Goal: Transaction & Acquisition: Purchase product/service

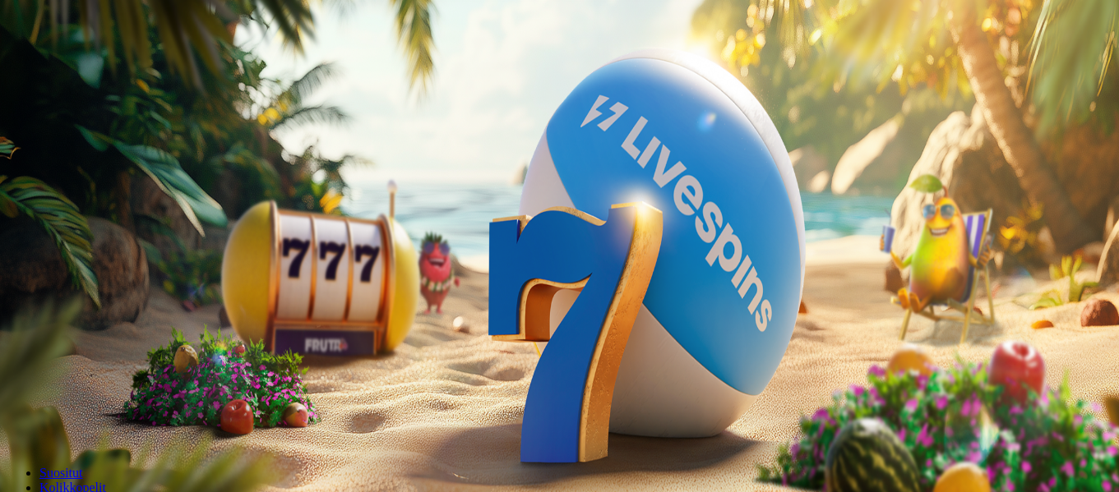
click at [98, 66] on span "Kirjaudu" at bounding box center [114, 59] width 40 height 12
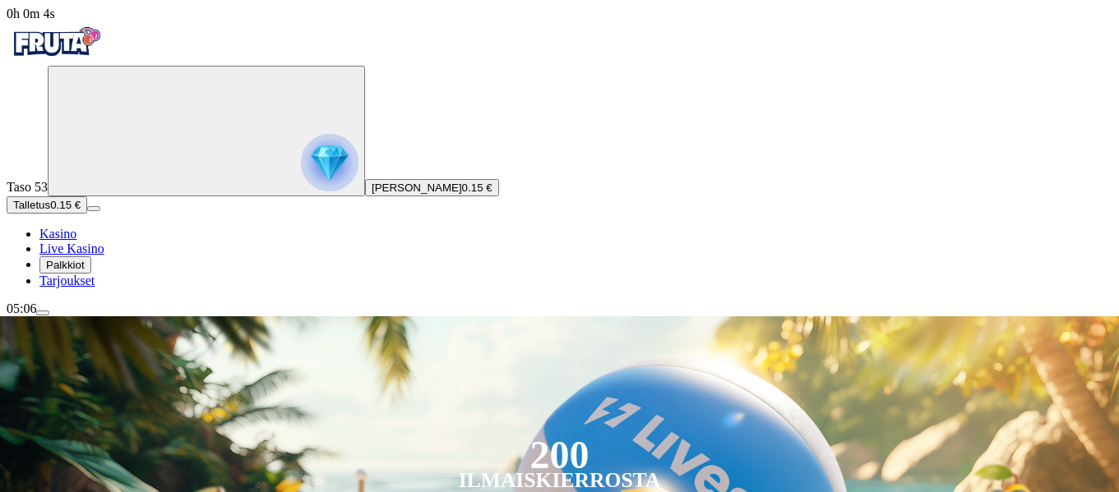
click at [50, 211] on span "Talletus" at bounding box center [31, 205] width 37 height 12
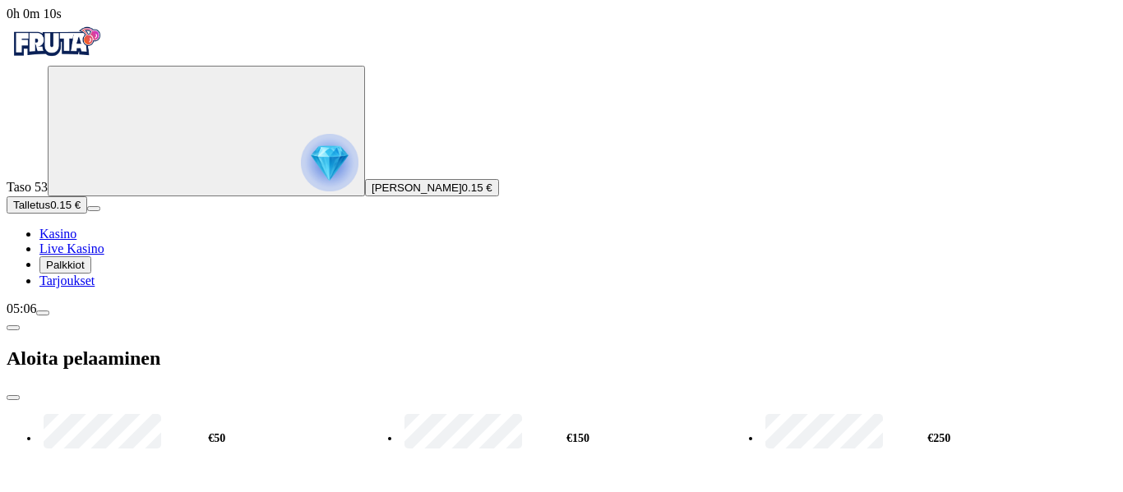
type input "*"
type input "**"
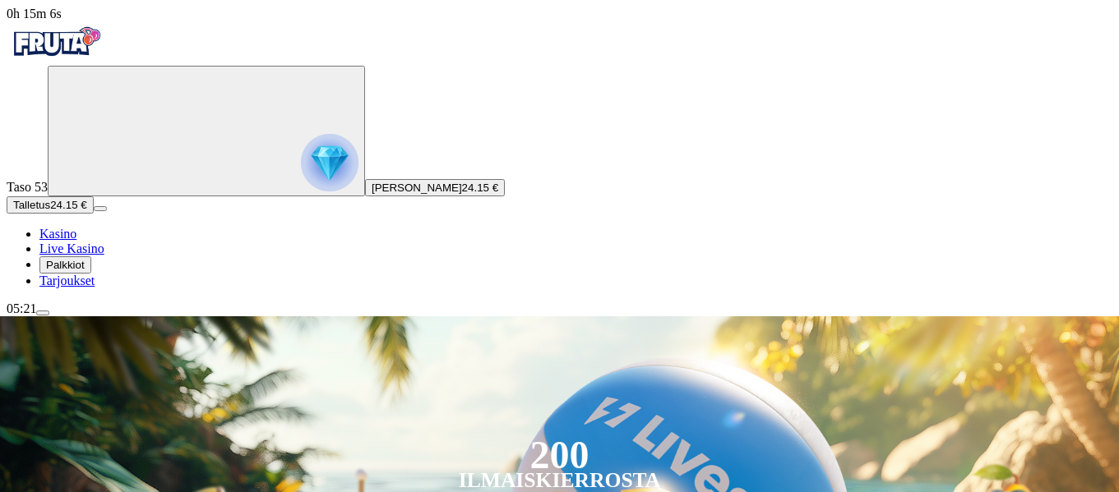
click at [43, 313] on span "menu icon" at bounding box center [43, 313] width 0 height 0
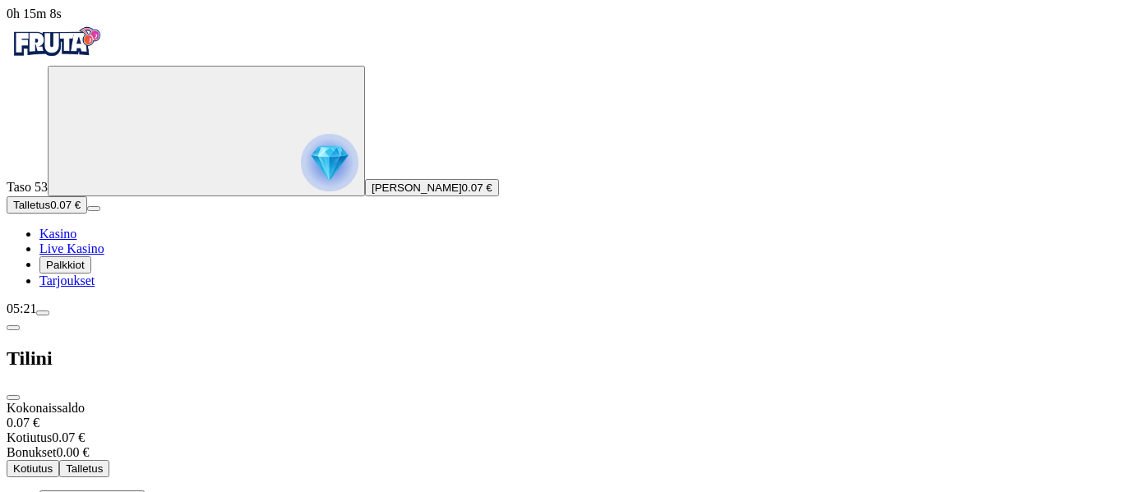
scroll to position [128, 0]
